Goal: Transaction & Acquisition: Download file/media

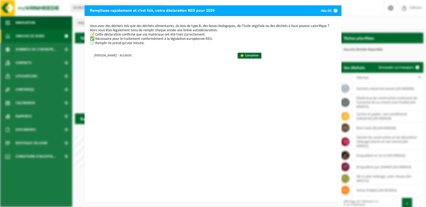
click at [359, 10] on div "Remplissez rapidement et c’est fait, votre déclaration RED pour 2025 Skip (0) V…" at bounding box center [213, 103] width 426 height 207
click at [248, 57] on link "👉 Compléter" at bounding box center [250, 56] width 24 height 6
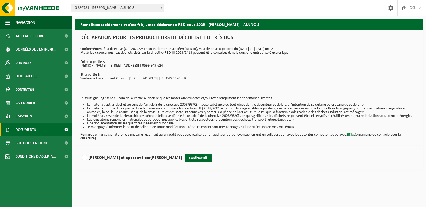
click at [28, 127] on span "Documents" at bounding box center [26, 129] width 20 height 13
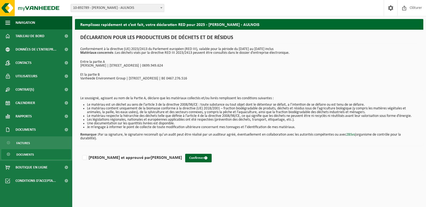
click at [30, 154] on span "Documents" at bounding box center [25, 155] width 18 height 10
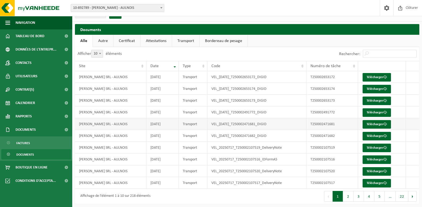
scroll to position [10, 0]
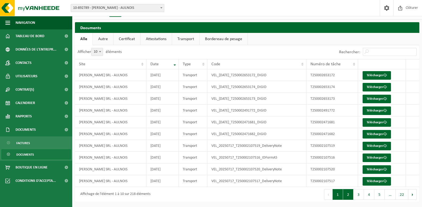
click at [349, 197] on button "2" at bounding box center [348, 194] width 10 height 11
click at [374, 178] on link "Télécharger" at bounding box center [377, 181] width 28 height 9
click at [284, 180] on td "VEL_20250430_T250001272228_IDFormA5" at bounding box center [257, 181] width 99 height 12
click at [377, 170] on link "Télécharger" at bounding box center [377, 170] width 28 height 9
click at [298, 186] on td "VEL_20250430_T250001272228_IDFormA5" at bounding box center [257, 181] width 99 height 12
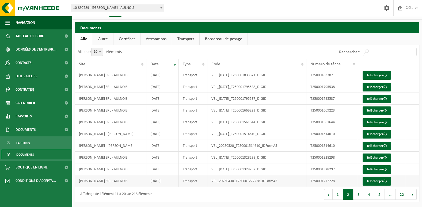
click at [298, 186] on td "VEL_20250430_T250001272228_IDFormA5" at bounding box center [257, 181] width 99 height 12
click at [375, 158] on link "Télécharger" at bounding box center [377, 158] width 28 height 9
click at [293, 196] on div "Premier Précédent 1 2 3 4 5 … 22 Suivant Dernier" at bounding box center [334, 194] width 173 height 15
click at [375, 147] on link "Télécharger" at bounding box center [377, 146] width 28 height 9
click at [293, 193] on div "Premier Précédent 1 2 3 4 5 … 22 Suivant Dernier" at bounding box center [334, 194] width 173 height 15
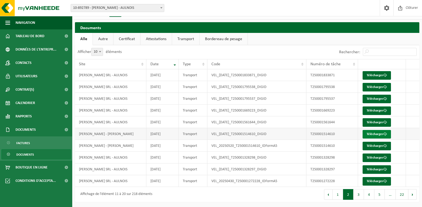
click at [376, 132] on link "Télécharger" at bounding box center [377, 134] width 28 height 9
click at [301, 200] on div "Premier Précédent 1 2 3 4 5 … 22 Suivant Dernier" at bounding box center [334, 194] width 173 height 15
click at [377, 122] on link "Télécharger" at bounding box center [377, 122] width 28 height 9
click at [412, 119] on td at bounding box center [412, 123] width 13 height 12
click at [379, 110] on link "Télécharger" at bounding box center [377, 111] width 28 height 9
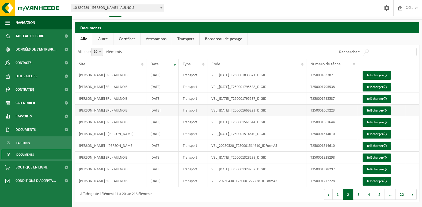
click at [407, 110] on td at bounding box center [412, 111] width 13 height 12
click at [383, 99] on link "Télécharger" at bounding box center [377, 99] width 28 height 9
click at [406, 102] on td "Télécharger" at bounding box center [382, 99] width 48 height 12
click at [376, 97] on link "Télécharger" at bounding box center [377, 99] width 28 height 9
click at [409, 96] on td at bounding box center [412, 99] width 13 height 12
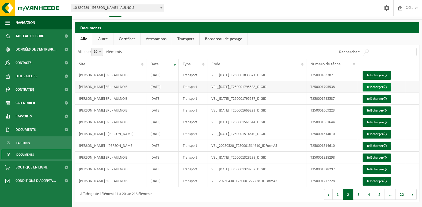
click at [376, 85] on link "Télécharger" at bounding box center [377, 87] width 28 height 9
click at [418, 89] on td at bounding box center [412, 87] width 13 height 12
click at [380, 76] on link "Télécharger" at bounding box center [377, 75] width 28 height 9
click at [418, 72] on td at bounding box center [412, 75] width 13 height 12
click at [338, 197] on button "1" at bounding box center [338, 194] width 10 height 11
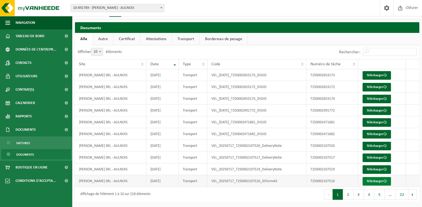
click at [378, 182] on link "Télécharger" at bounding box center [377, 181] width 28 height 9
click at [405, 181] on td "Télécharger" at bounding box center [382, 181] width 48 height 12
click at [375, 168] on link "Télécharger" at bounding box center [377, 170] width 28 height 9
click at [399, 168] on td "Télécharger" at bounding box center [382, 170] width 48 height 12
click at [374, 157] on link "Télécharger" at bounding box center [377, 158] width 28 height 9
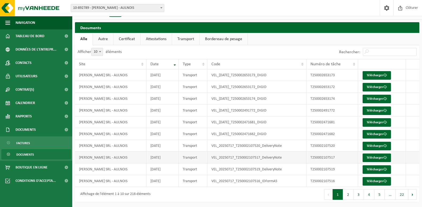
click at [400, 154] on td "Télécharger" at bounding box center [382, 158] width 48 height 12
click at [376, 145] on link "Télécharger" at bounding box center [377, 146] width 28 height 9
click at [406, 142] on td "Télécharger" at bounding box center [382, 146] width 48 height 12
click at [379, 134] on link "Télécharger" at bounding box center [377, 134] width 28 height 9
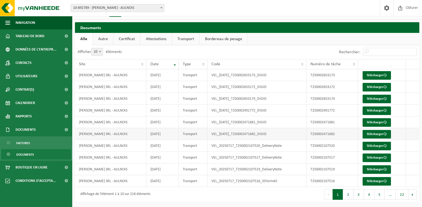
click at [404, 134] on td "Télécharger" at bounding box center [382, 134] width 48 height 12
click at [376, 121] on link "Télécharger" at bounding box center [377, 122] width 28 height 9
click at [399, 122] on td "Télécharger" at bounding box center [382, 123] width 48 height 12
click at [376, 112] on link "Télécharger" at bounding box center [377, 111] width 28 height 9
click at [404, 109] on td "Télécharger" at bounding box center [382, 111] width 48 height 12
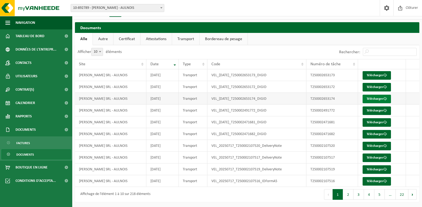
click at [377, 97] on link "Télécharger" at bounding box center [377, 99] width 28 height 9
click at [410, 90] on td at bounding box center [412, 87] width 13 height 12
click at [373, 85] on link "Télécharger" at bounding box center [377, 87] width 28 height 9
click at [410, 88] on td at bounding box center [412, 87] width 13 height 12
click at [372, 74] on link "Télécharger" at bounding box center [377, 75] width 28 height 9
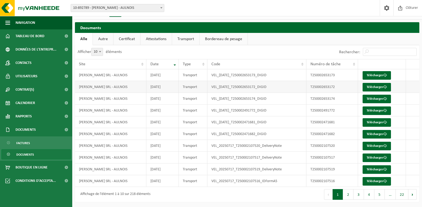
click at [412, 81] on td at bounding box center [412, 87] width 13 height 12
click at [228, 75] on td "VEL_2025-09-10_T250002653173_DIGID" at bounding box center [257, 75] width 99 height 12
click at [377, 78] on link "Télécharger" at bounding box center [377, 75] width 28 height 9
click at [379, 195] on button "5" at bounding box center [380, 194] width 10 height 11
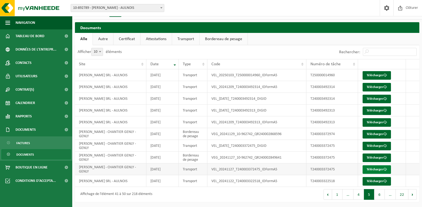
click at [378, 172] on link "Télécharger" at bounding box center [377, 170] width 28 height 9
click at [28, 142] on span "Factures" at bounding box center [23, 143] width 14 height 10
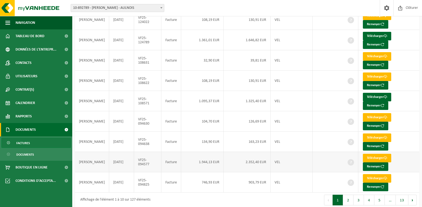
scroll to position [95, 0]
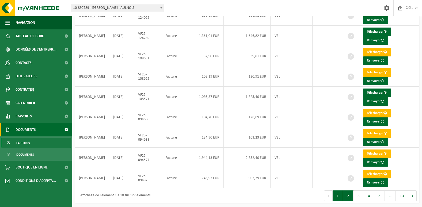
click at [349, 196] on button "2" at bounding box center [348, 196] width 10 height 11
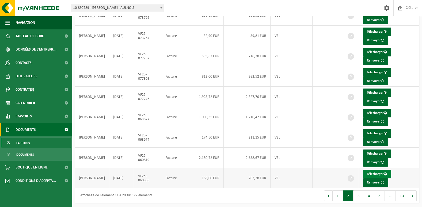
click at [376, 174] on link "Télécharger" at bounding box center [377, 174] width 28 height 9
click at [376, 152] on link "Télécharger" at bounding box center [377, 154] width 28 height 9
click at [405, 146] on td "Télécharger Renvoyer" at bounding box center [389, 138] width 61 height 20
click at [372, 131] on link "Télécharger" at bounding box center [377, 133] width 28 height 9
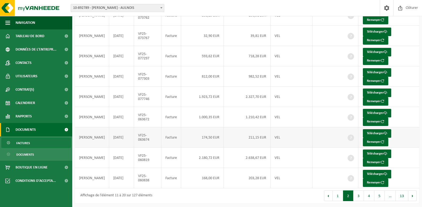
click at [400, 132] on td "Télécharger Renvoyer" at bounding box center [389, 138] width 61 height 20
click at [371, 109] on link "Télécharger" at bounding box center [377, 113] width 28 height 9
click at [400, 108] on td "Télécharger Renvoyer" at bounding box center [389, 117] width 61 height 20
click at [376, 90] on link "Télécharger" at bounding box center [377, 93] width 28 height 9
click at [407, 91] on td "Télécharger Renvoyer" at bounding box center [389, 97] width 61 height 20
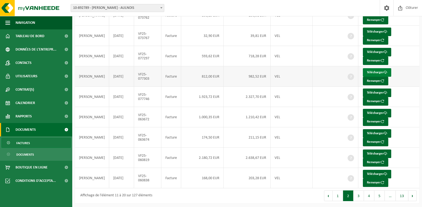
click at [370, 70] on link "Télécharger" at bounding box center [377, 72] width 28 height 9
click at [401, 69] on td "Télécharger Renvoyer" at bounding box center [389, 76] width 61 height 20
click at [377, 51] on link "Télécharger" at bounding box center [377, 52] width 28 height 9
click at [402, 52] on td "Télécharger Renvoyer" at bounding box center [389, 56] width 61 height 20
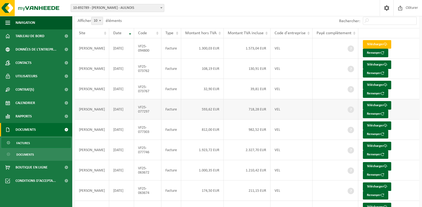
scroll to position [41, 0]
click at [381, 84] on link "Télécharger" at bounding box center [377, 85] width 28 height 9
click at [400, 81] on td "Télécharger Renvoyer" at bounding box center [389, 89] width 61 height 20
click at [377, 64] on link "Télécharger" at bounding box center [377, 65] width 28 height 9
click at [405, 65] on td "Télécharger Renvoyer" at bounding box center [389, 69] width 61 height 20
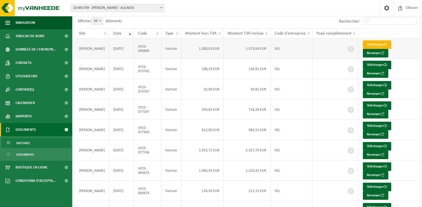
click at [379, 43] on link "Télécharger" at bounding box center [377, 44] width 28 height 9
click at [406, 47] on td "Télécharger Renvoyer" at bounding box center [389, 49] width 61 height 20
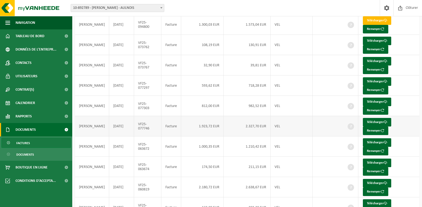
scroll to position [95, 0]
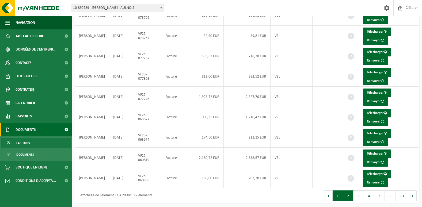
click at [340, 196] on button "1" at bounding box center [338, 196] width 10 height 11
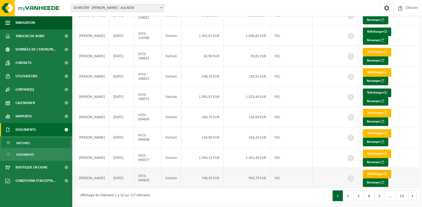
click at [376, 171] on link "Télécharger" at bounding box center [377, 174] width 28 height 9
click at [401, 172] on td "Télécharger Renvoyer" at bounding box center [389, 178] width 61 height 20
click at [376, 152] on link "Télécharger" at bounding box center [377, 154] width 28 height 9
click at [415, 148] on td "Télécharger Renvoyer" at bounding box center [389, 158] width 61 height 20
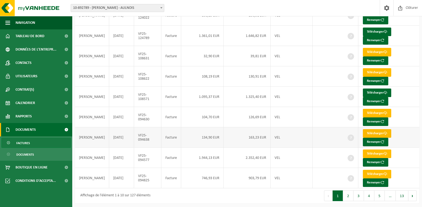
click at [374, 131] on link "Télécharger" at bounding box center [377, 133] width 28 height 9
click at [407, 128] on td "Télécharger Renvoyer" at bounding box center [389, 138] width 61 height 20
click at [377, 113] on link "Télécharger" at bounding box center [377, 113] width 28 height 9
click at [411, 112] on td "Télécharger Renvoyer" at bounding box center [389, 117] width 61 height 20
click at [378, 91] on link "Télécharger" at bounding box center [377, 93] width 28 height 9
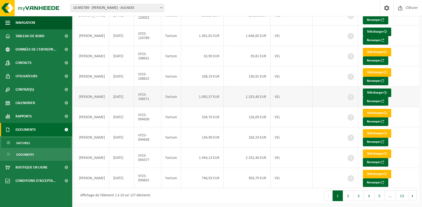
click at [404, 89] on td "Télécharger Renvoyer" at bounding box center [389, 97] width 61 height 20
click at [377, 71] on link "Télécharger" at bounding box center [377, 72] width 28 height 9
click at [401, 75] on td "Télécharger Renvoyer" at bounding box center [389, 76] width 61 height 20
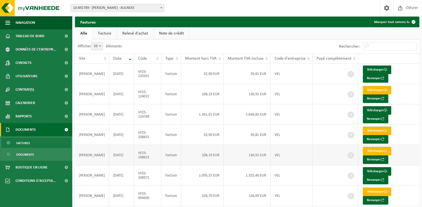
scroll to position [14, 0]
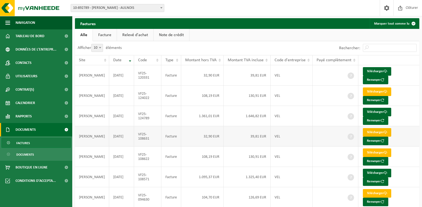
click at [376, 132] on link "Télécharger" at bounding box center [377, 132] width 28 height 9
click at [406, 126] on td "Télécharger Renvoyer" at bounding box center [389, 136] width 61 height 20
click at [373, 110] on link "Télécharger" at bounding box center [377, 112] width 28 height 9
click at [405, 110] on td "Télécharger Renvoyer" at bounding box center [389, 116] width 61 height 20
click at [374, 90] on link "Télécharger" at bounding box center [377, 92] width 28 height 9
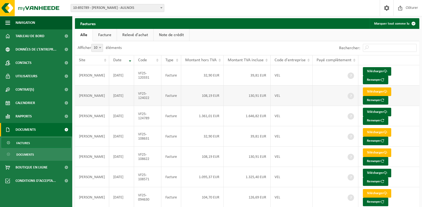
click at [406, 91] on td "Télécharger Renvoyer" at bounding box center [389, 96] width 61 height 20
click at [374, 71] on link "Télécharger" at bounding box center [377, 71] width 28 height 9
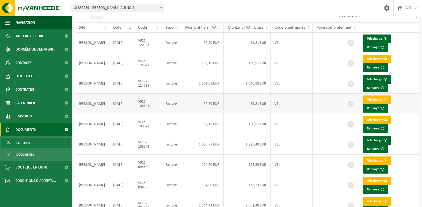
scroll to position [95, 0]
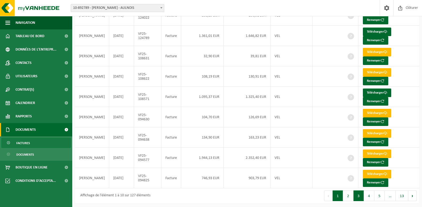
click at [359, 194] on button "3" at bounding box center [359, 196] width 10 height 11
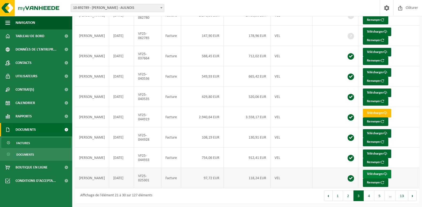
click at [375, 172] on link "Télécharger" at bounding box center [377, 174] width 28 height 9
click at [403, 173] on td "Télécharger Renvoyer" at bounding box center [389, 178] width 61 height 20
click at [378, 151] on link "Télécharger" at bounding box center [377, 154] width 28 height 9
click at [410, 157] on td "Télécharger Renvoyer" at bounding box center [389, 158] width 61 height 20
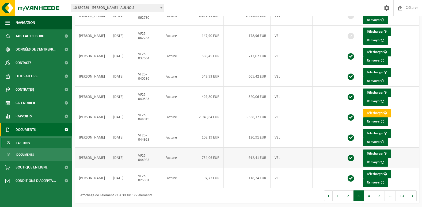
click at [410, 157] on td "Télécharger Renvoyer" at bounding box center [389, 158] width 61 height 20
click at [373, 130] on link "Télécharger" at bounding box center [377, 133] width 28 height 9
click at [414, 132] on td "Télécharger Renvoyer" at bounding box center [389, 138] width 61 height 20
click at [374, 110] on link "Télécharger" at bounding box center [377, 113] width 28 height 9
click at [405, 110] on td "Télécharger Renvoyer" at bounding box center [389, 117] width 61 height 20
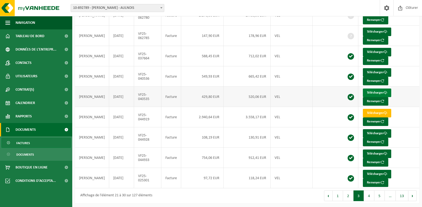
click at [375, 91] on link "Télécharger" at bounding box center [377, 93] width 28 height 9
click at [412, 94] on td "Télécharger Renvoyer" at bounding box center [389, 97] width 61 height 20
click at [376, 70] on link "Télécharger" at bounding box center [377, 72] width 28 height 9
click at [407, 74] on td "Télécharger Renvoyer" at bounding box center [389, 76] width 61 height 20
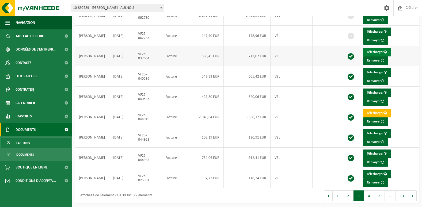
click at [376, 51] on link "Télécharger" at bounding box center [377, 52] width 28 height 9
click at [406, 53] on td "Télécharger Renvoyer" at bounding box center [389, 56] width 61 height 20
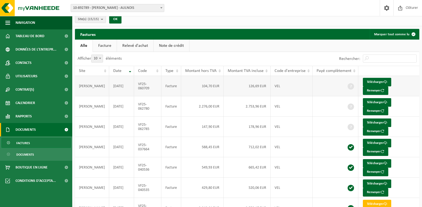
scroll to position [0, 0]
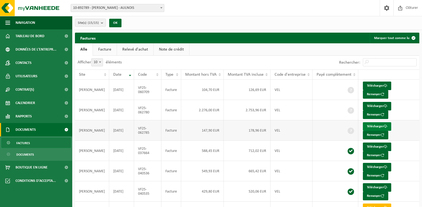
click at [370, 124] on link "Télécharger" at bounding box center [377, 126] width 28 height 9
click at [407, 124] on td "Télécharger Renvoyer" at bounding box center [389, 131] width 61 height 20
click at [372, 104] on link "Télécharger" at bounding box center [377, 106] width 28 height 9
click at [411, 105] on td "Télécharger Renvoyer" at bounding box center [389, 110] width 61 height 20
click at [372, 84] on link "Télécharger" at bounding box center [377, 86] width 28 height 9
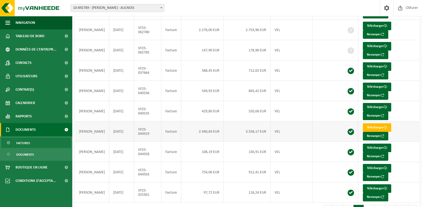
scroll to position [95, 0]
